Goal: Information Seeking & Learning: Understand process/instructions

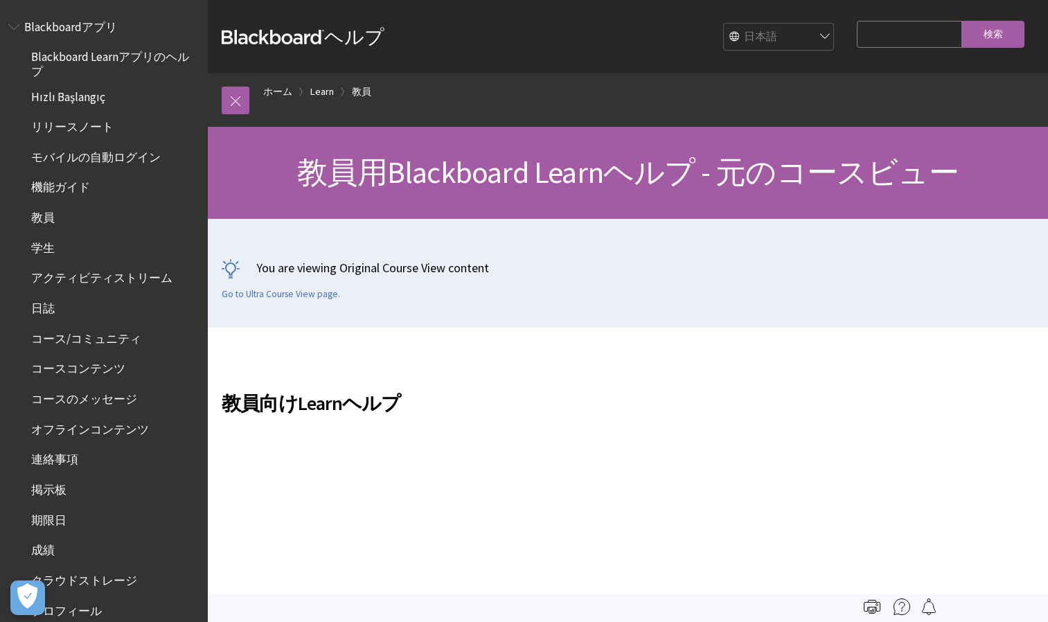
scroll to position [1504, 0]
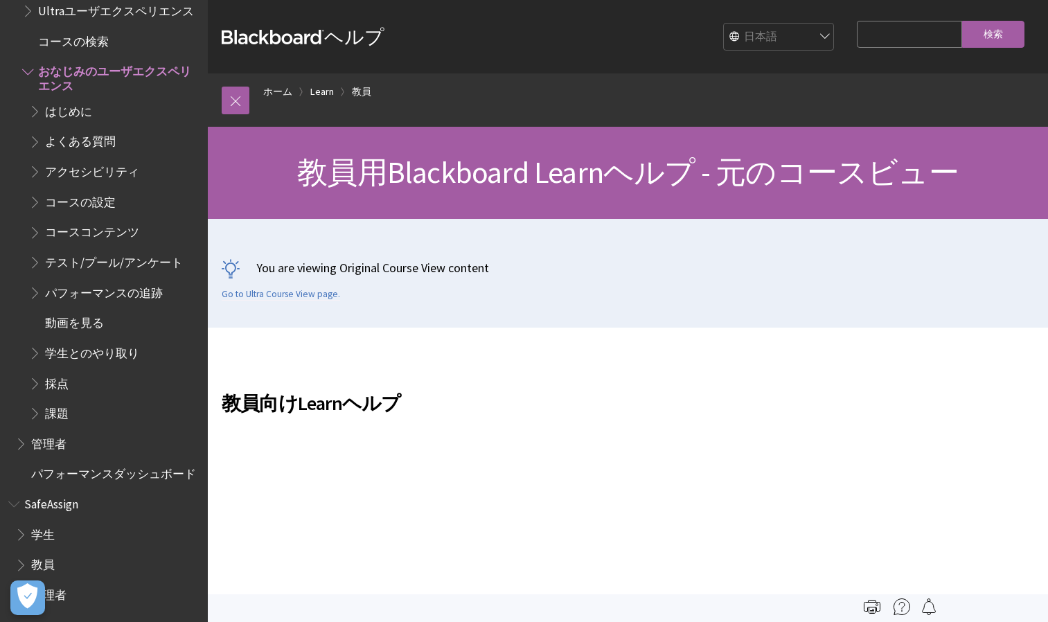
click at [62, 372] on span "採点" at bounding box center [57, 381] width 24 height 19
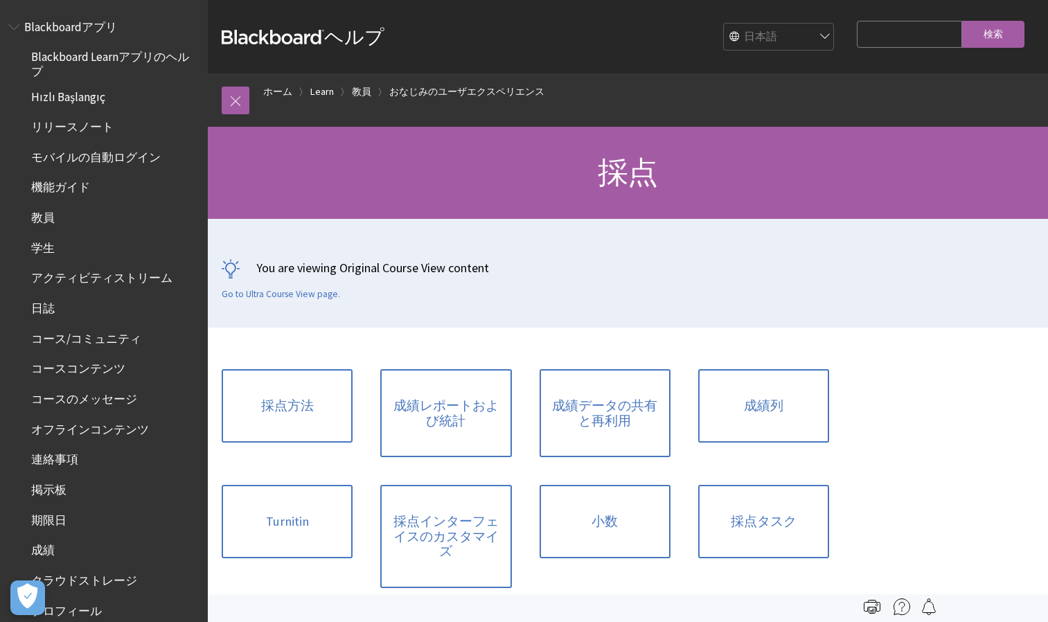
scroll to position [1845, 0]
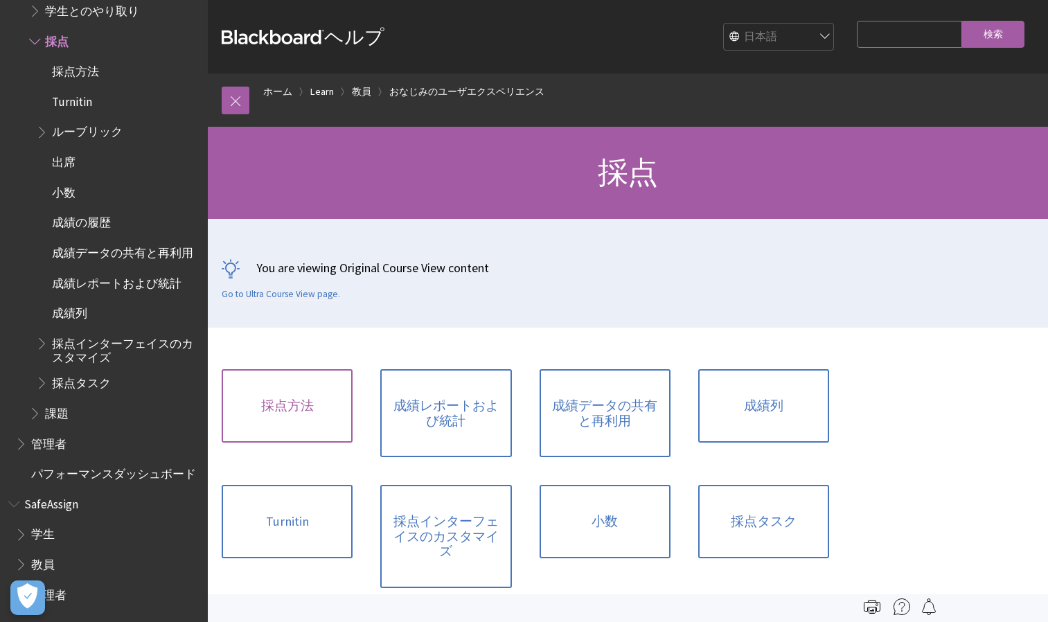
click at [307, 418] on link "採点方法" at bounding box center [287, 405] width 131 height 73
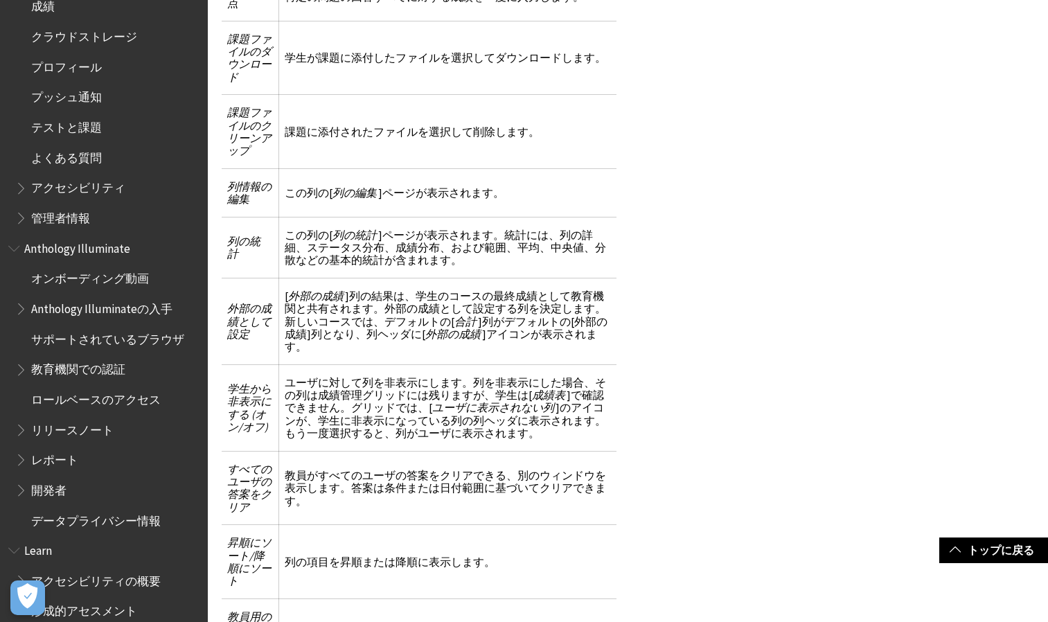
scroll to position [539, 0]
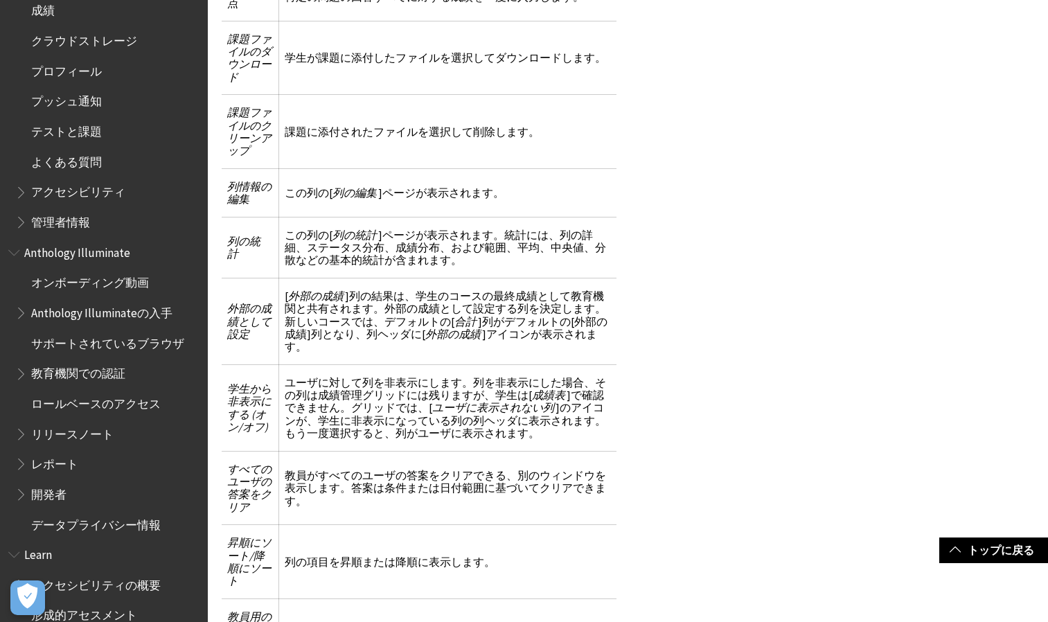
click at [75, 132] on span "テストと課題" at bounding box center [66, 129] width 71 height 19
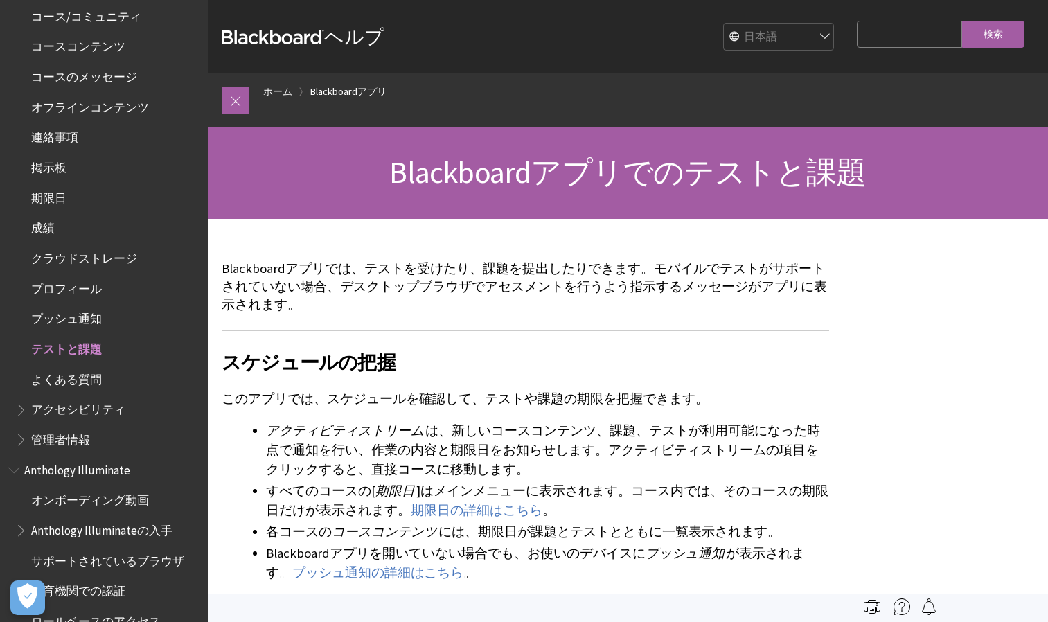
scroll to position [346, 0]
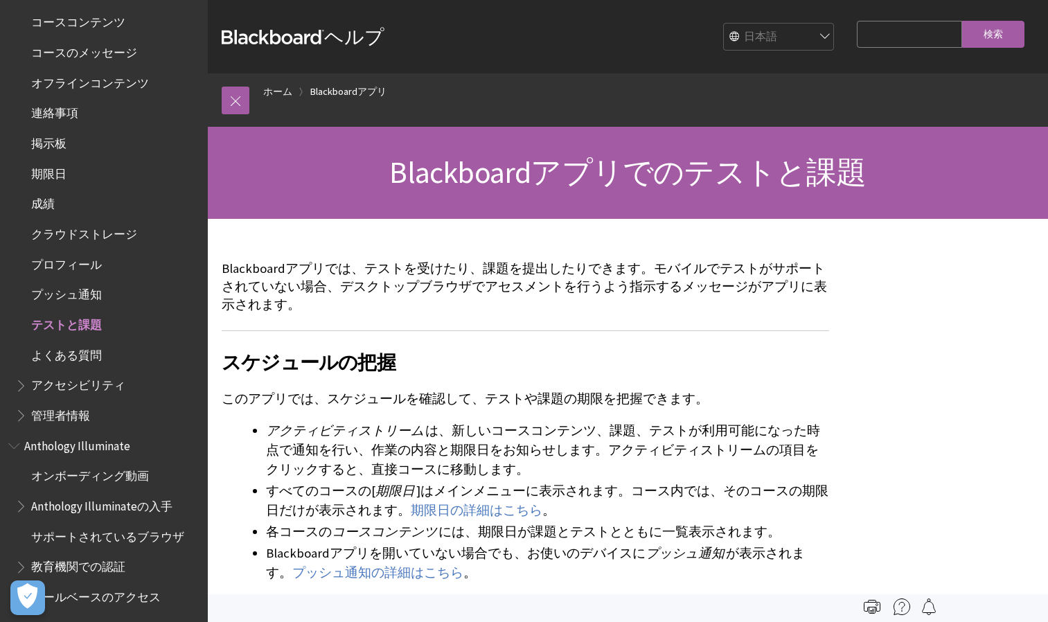
click at [93, 353] on span "よくある質問" at bounding box center [66, 352] width 71 height 19
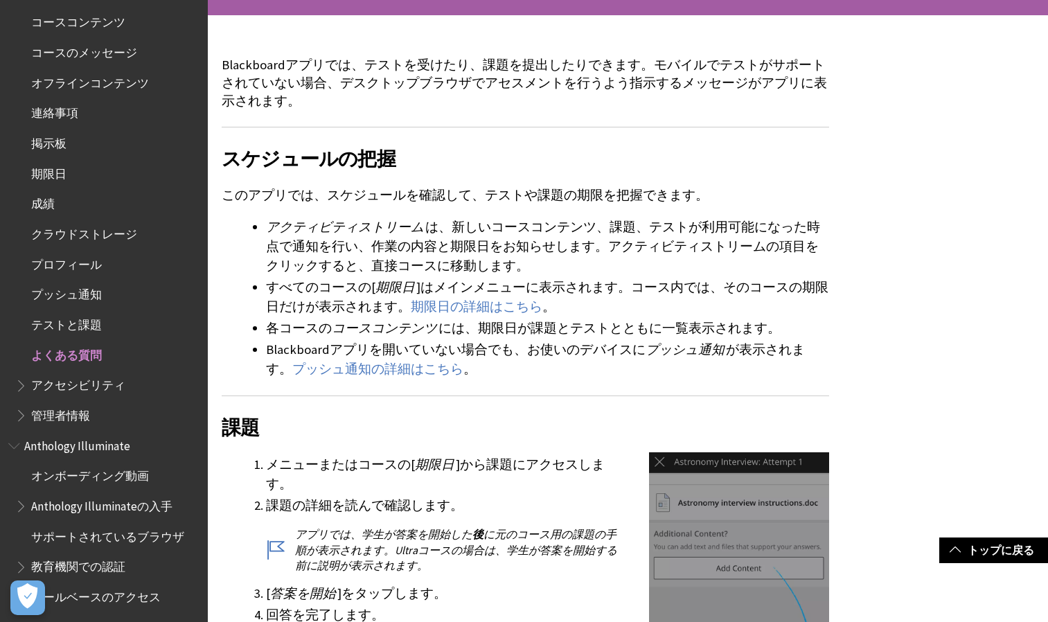
scroll to position [208, 0]
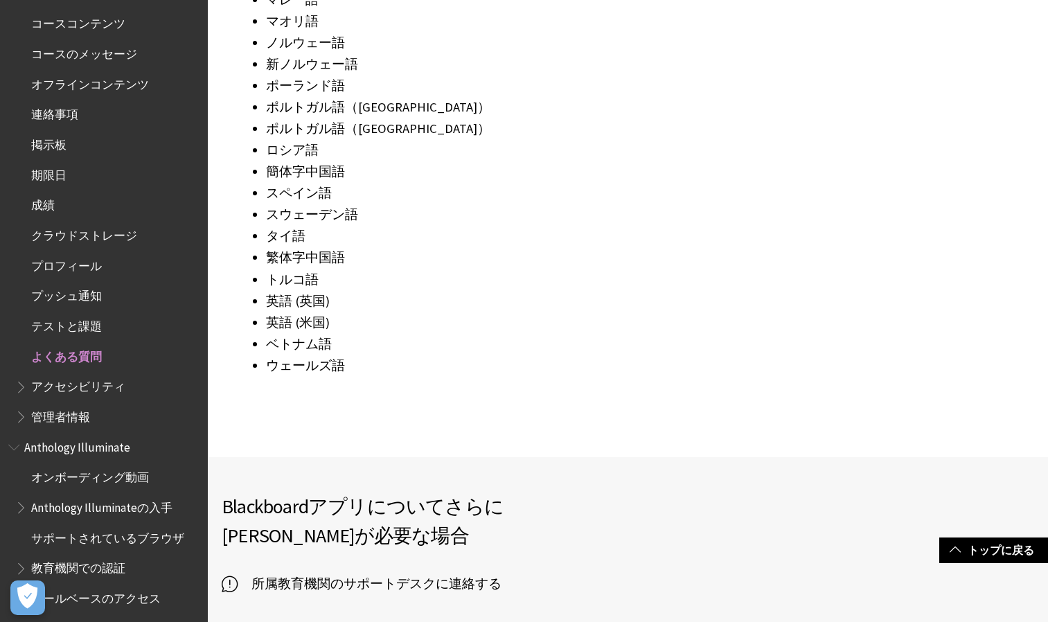
scroll to position [346, 0]
click at [48, 201] on span "成績" at bounding box center [43, 202] width 24 height 19
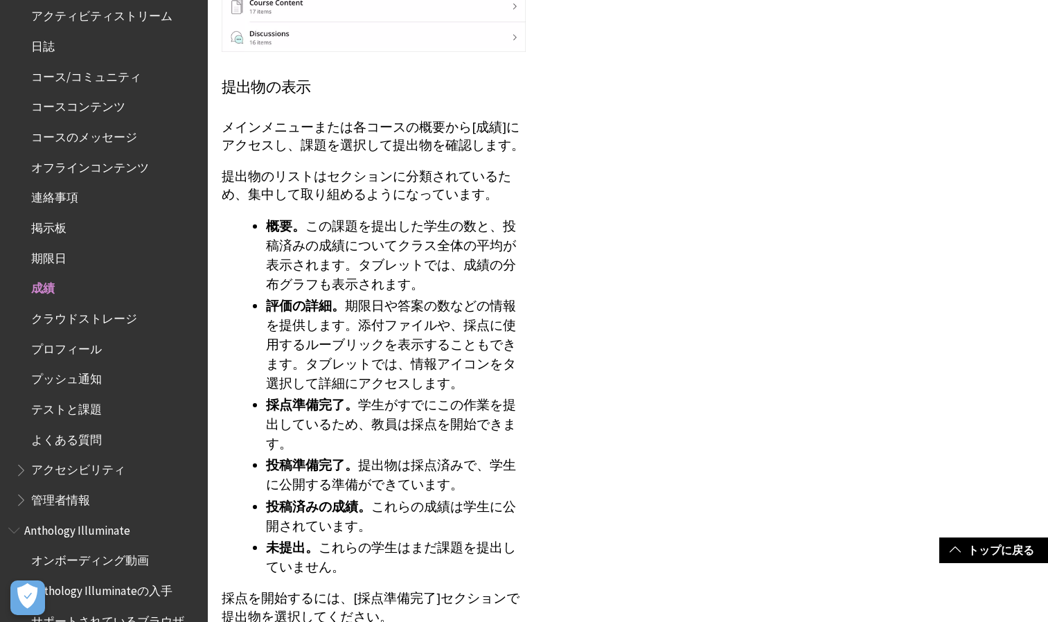
scroll to position [241, 0]
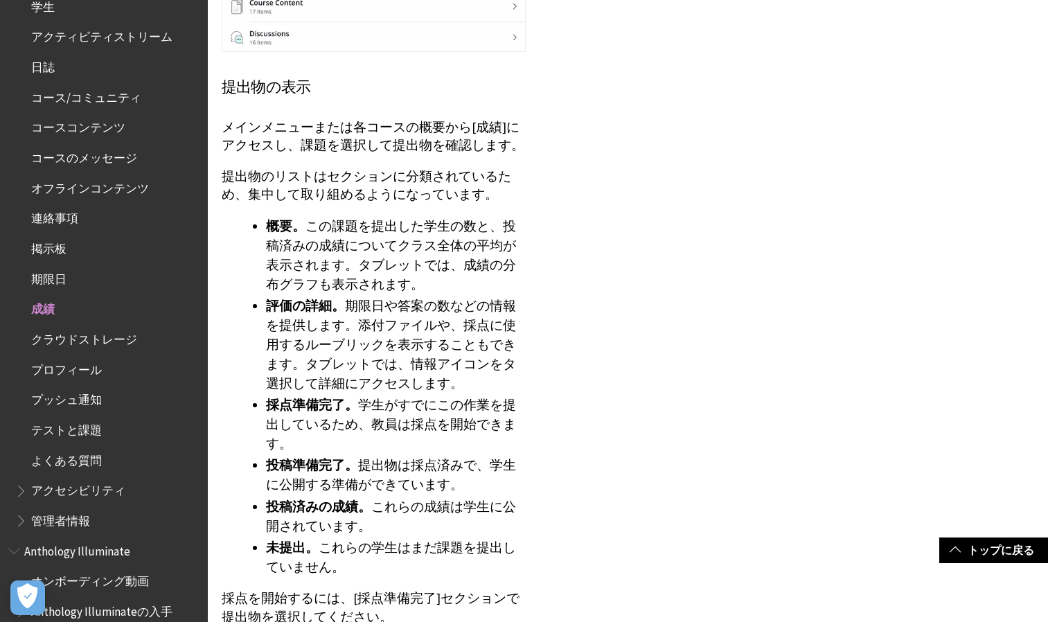
click at [71, 427] on span "テストと課題" at bounding box center [66, 427] width 71 height 19
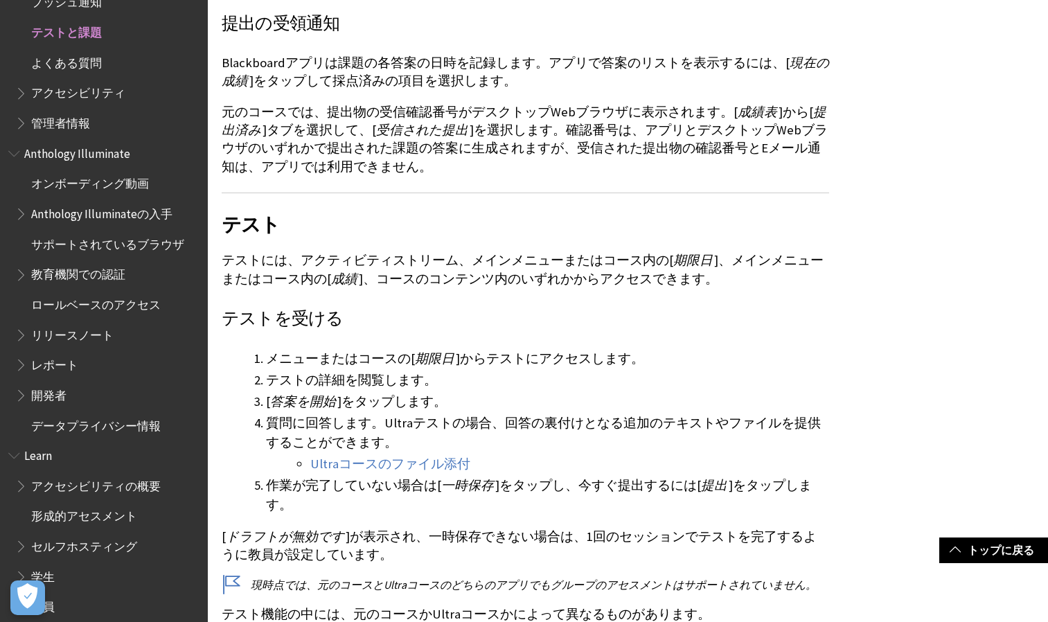
scroll to position [1246, 0]
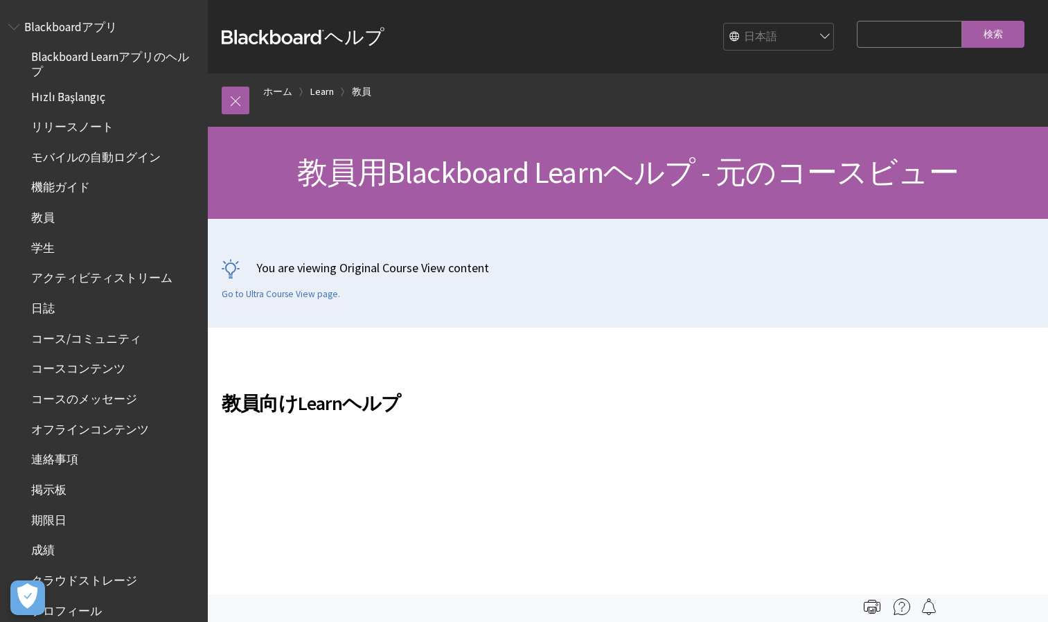
scroll to position [1504, 0]
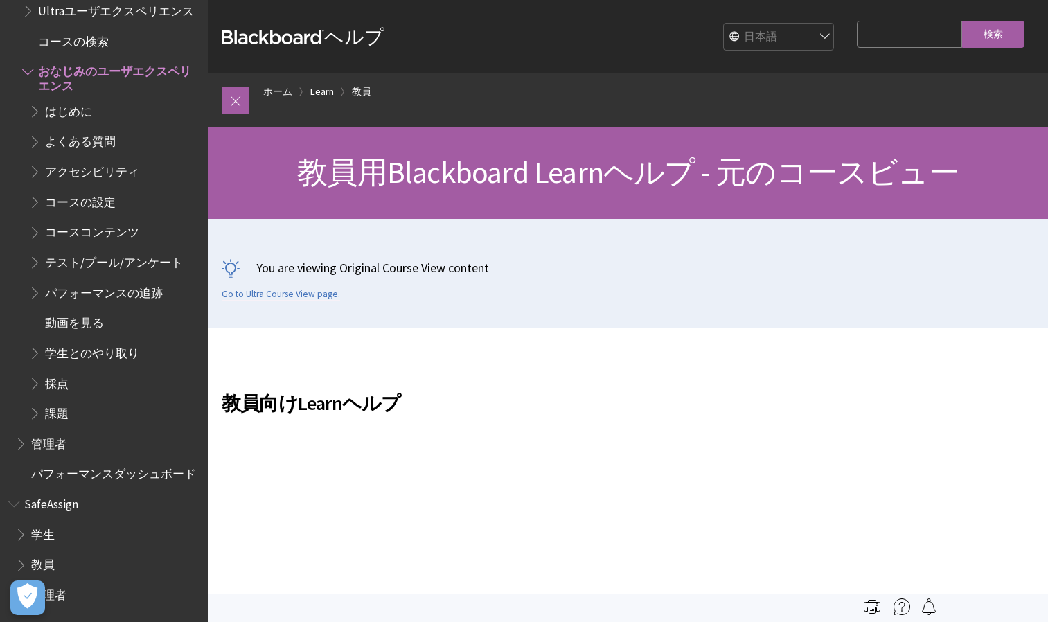
click at [55, 373] on span "採点" at bounding box center [57, 381] width 24 height 19
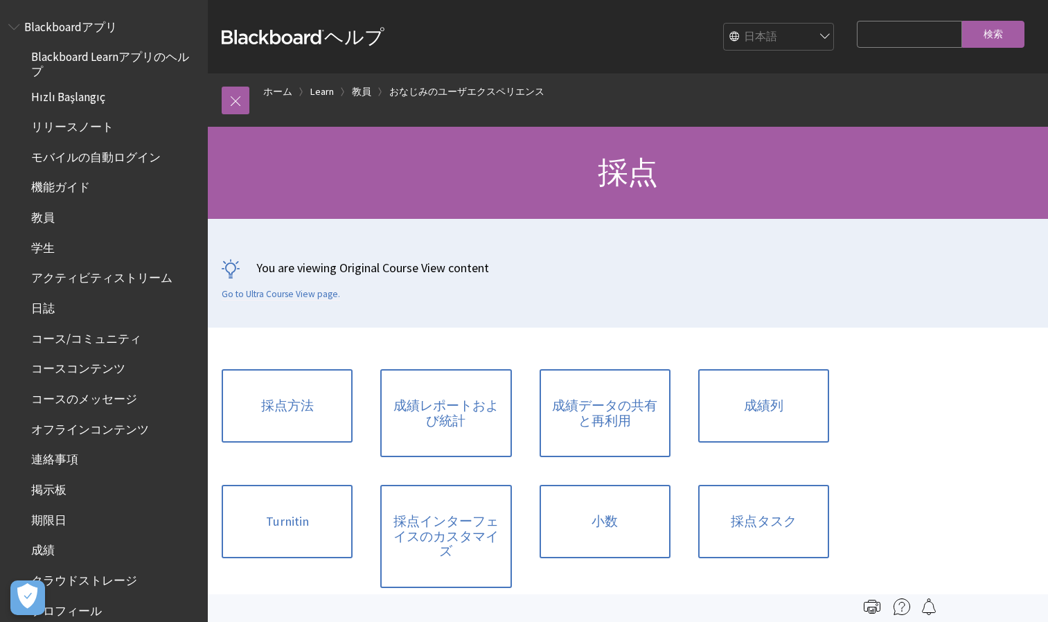
scroll to position [1845, 0]
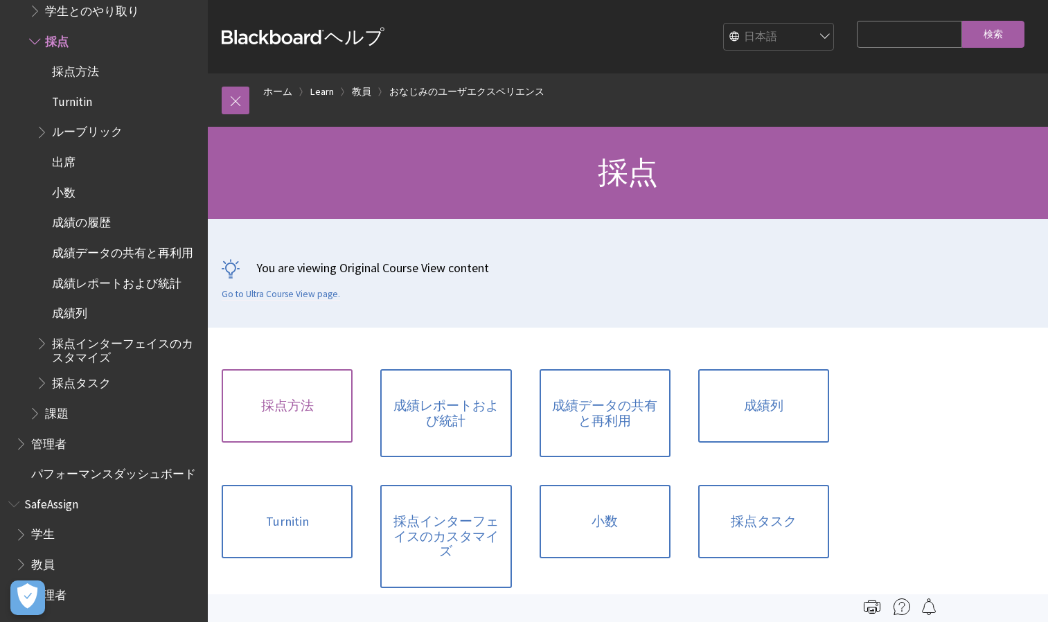
click at [264, 404] on link "採点方法" at bounding box center [287, 405] width 131 height 73
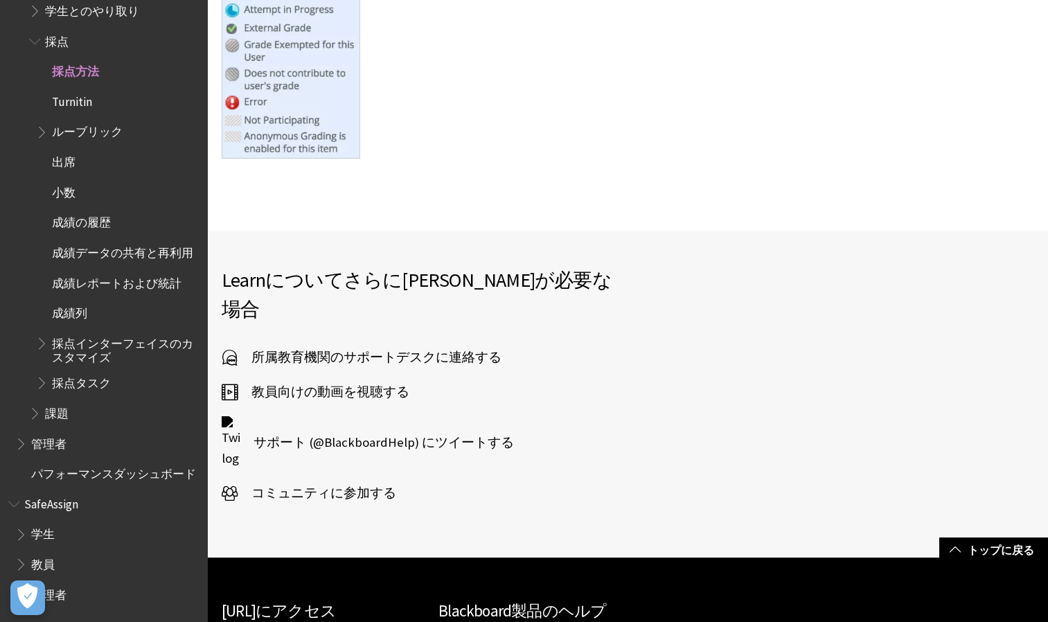
scroll to position [5820, 0]
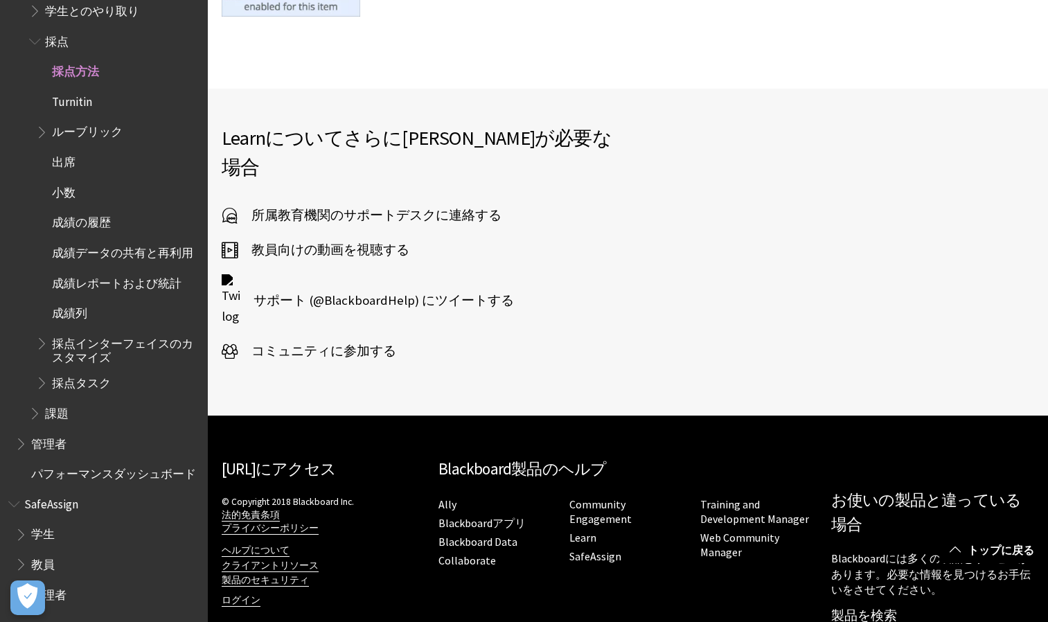
click at [50, 404] on span "課題" at bounding box center [57, 411] width 24 height 19
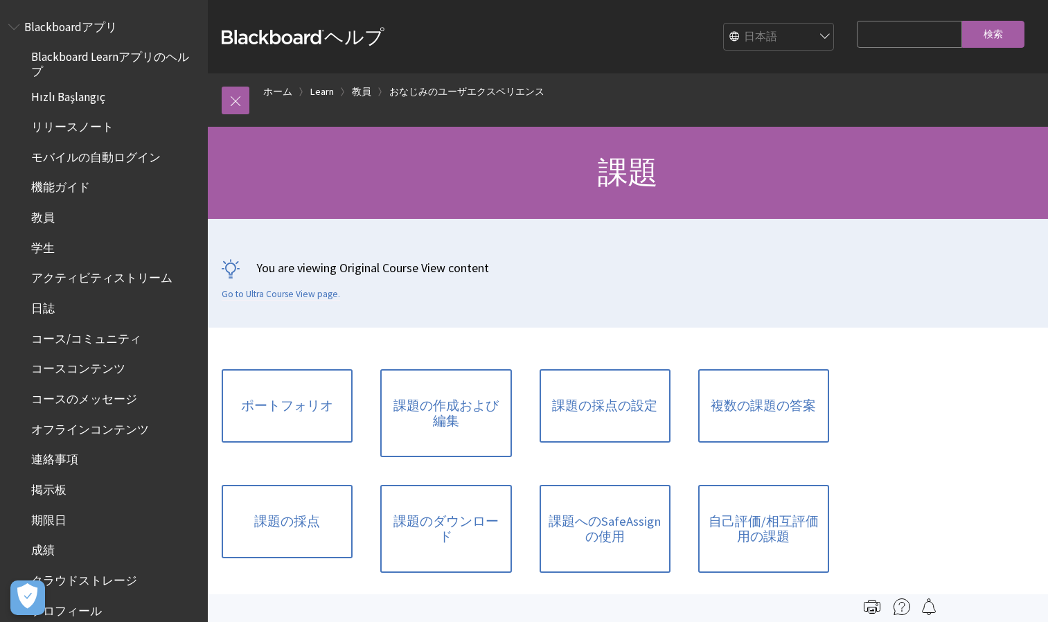
scroll to position [1755, 0]
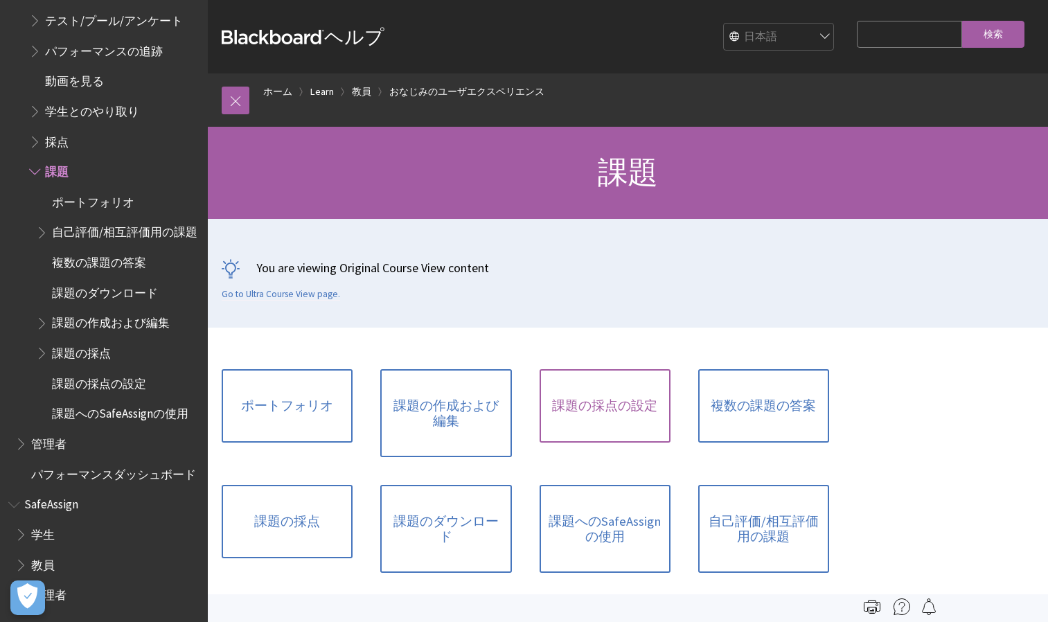
click at [647, 423] on link "課題の採点の設定" at bounding box center [604, 405] width 131 height 73
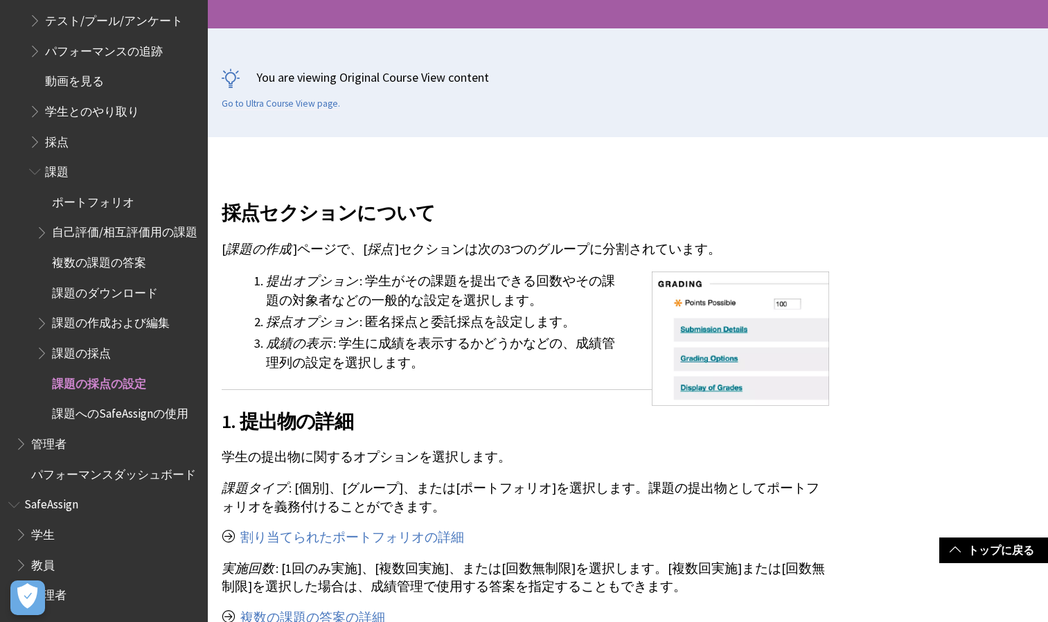
scroll to position [208, 0]
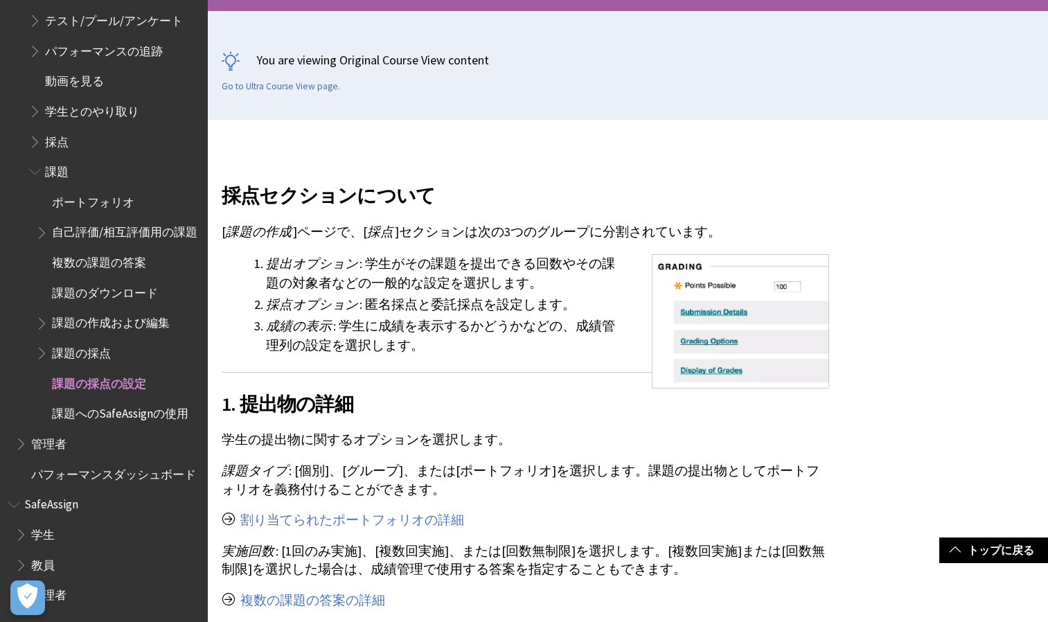
click at [119, 313] on span "課題の作成および編集" at bounding box center [111, 321] width 118 height 19
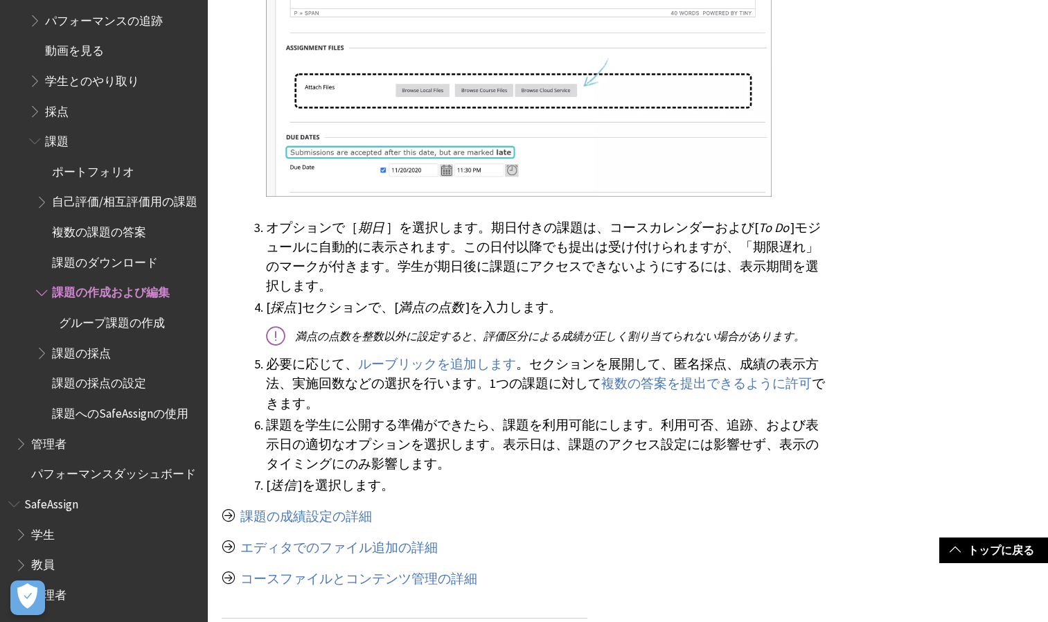
scroll to position [1662, 0]
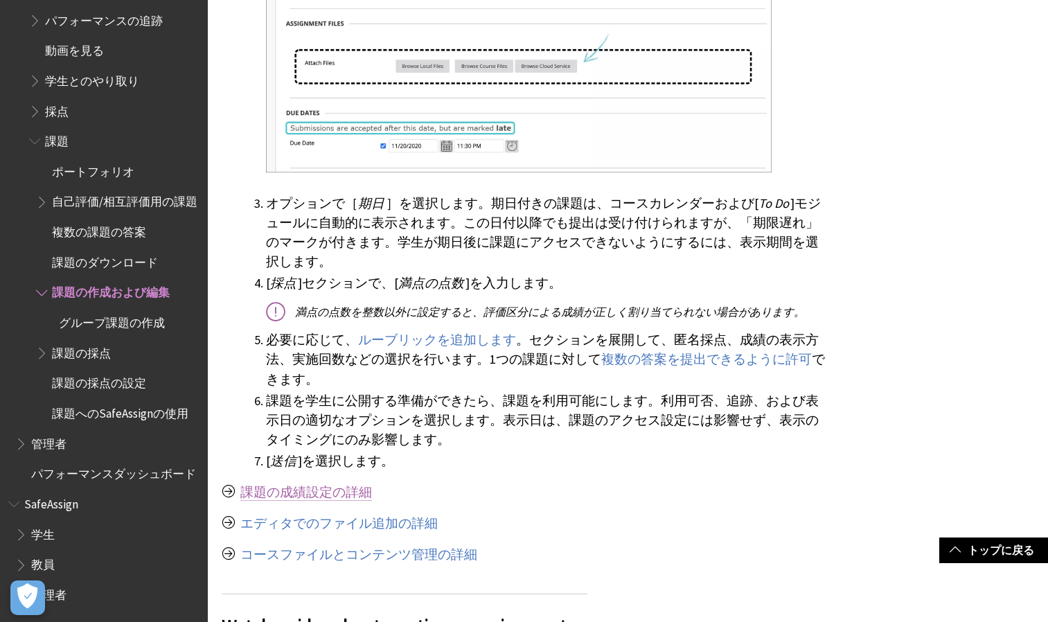
click at [334, 484] on link "課題の成績設定の詳細" at bounding box center [306, 492] width 132 height 17
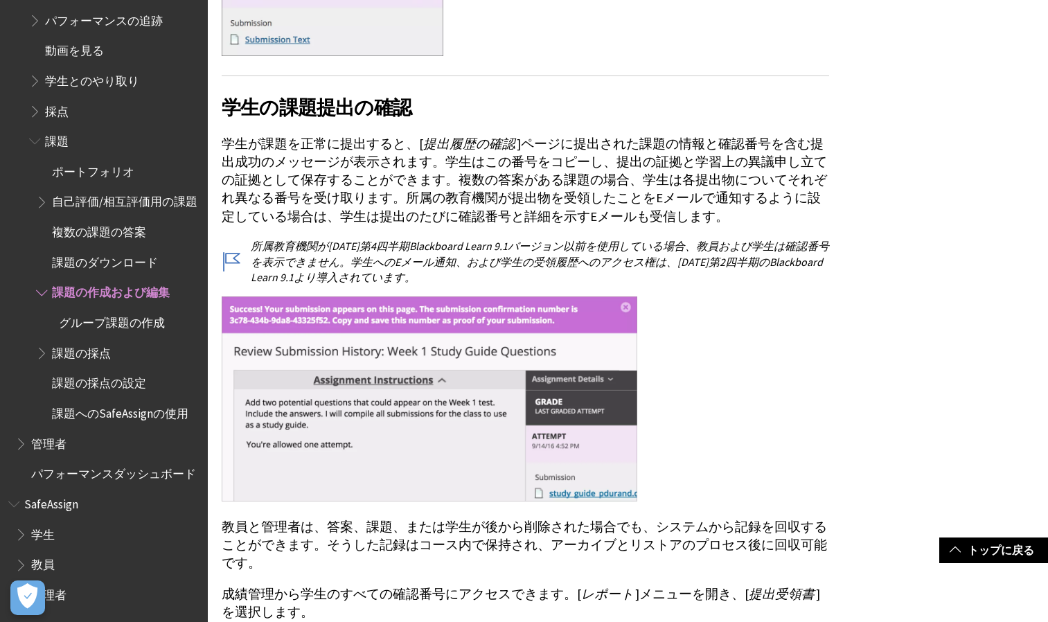
scroll to position [3462, 0]
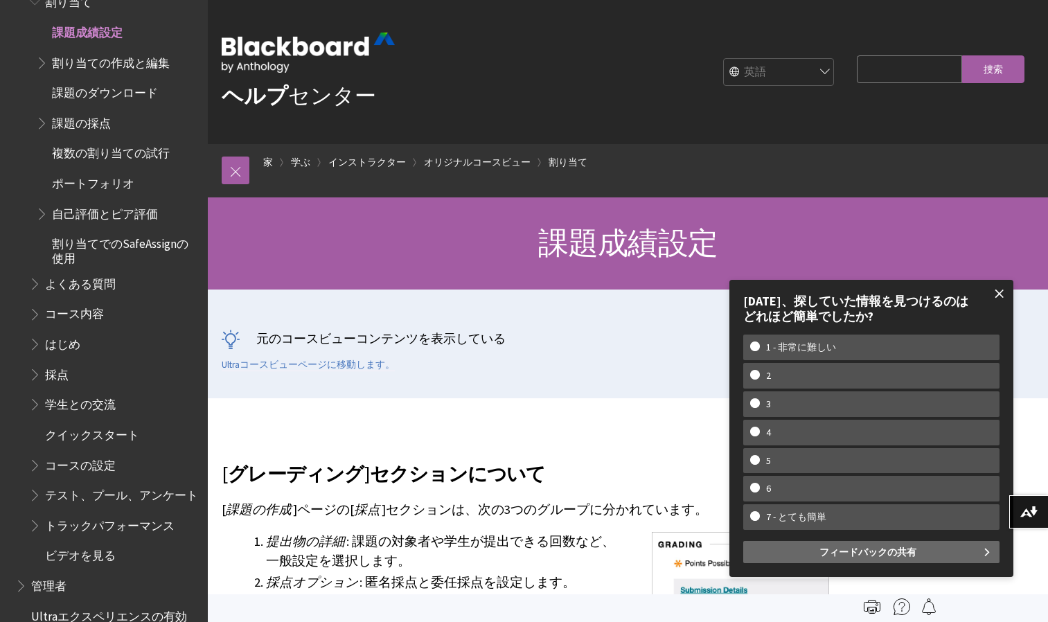
click at [1010, 297] on span at bounding box center [999, 293] width 29 height 29
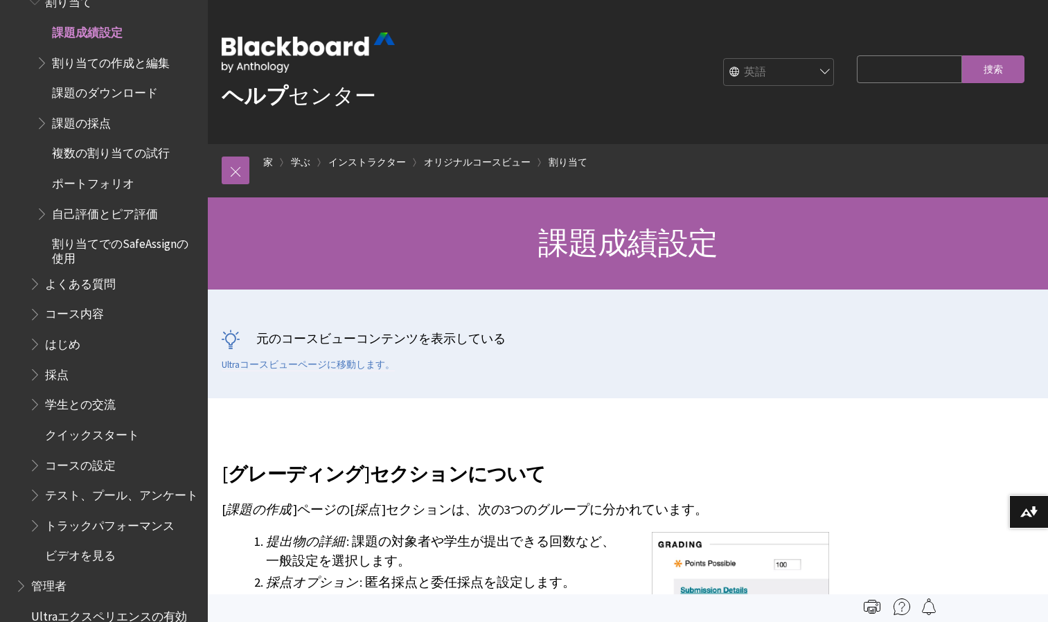
click at [53, 371] on span "採点" at bounding box center [57, 372] width 24 height 19
